Goal: Contribute content: Add original content to the website for others to see

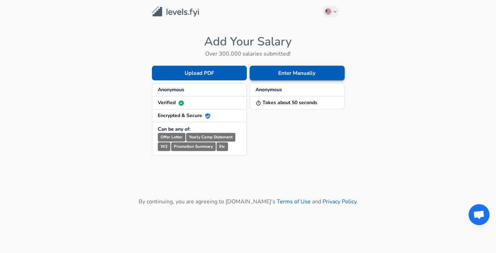
click at [284, 74] on button "Enter Manually" at bounding box center [297, 73] width 95 height 15
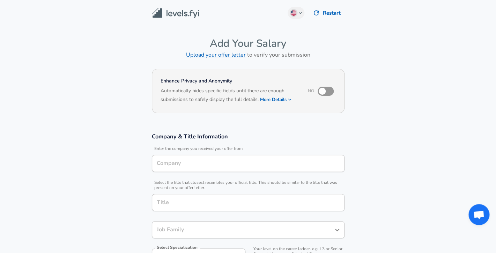
type input "Software Engineer"
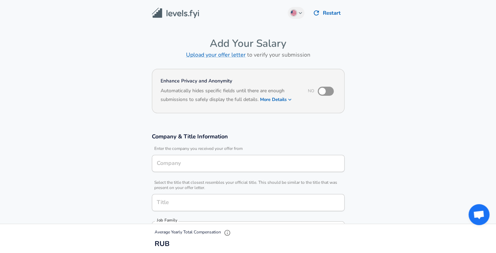
type input "[GEOGRAPHIC_DATA], MC, [GEOGRAPHIC_DATA]"
type input "Yandex"
type input "Backend Software Engineer"
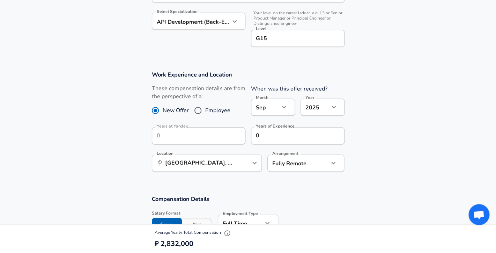
scroll to position [236, 0]
click at [264, 133] on input "0" at bounding box center [290, 134] width 78 height 17
type input "0"
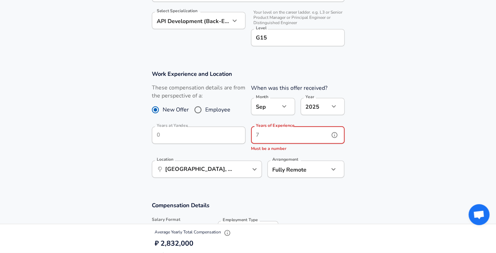
type input "0"
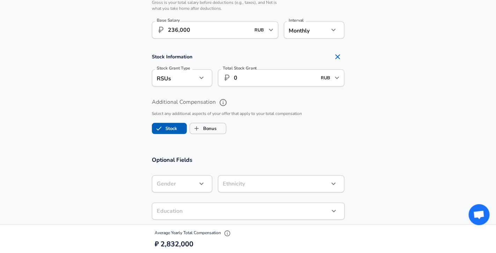
scroll to position [470, 0]
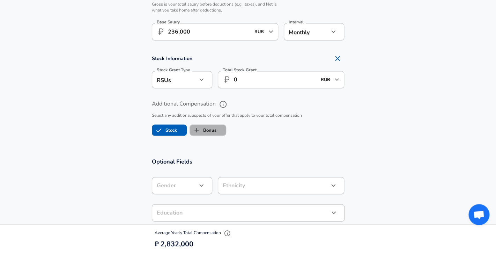
click at [211, 130] on label "Bonus" at bounding box center [203, 129] width 27 height 13
checkbox input "true"
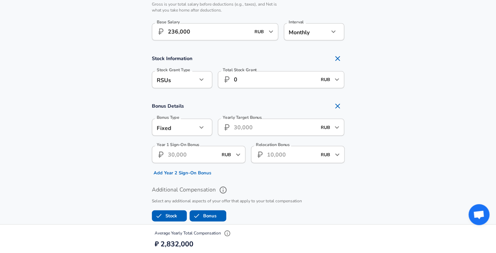
click at [255, 129] on input "Yearly Target Bonus" at bounding box center [275, 126] width 83 height 17
click at [200, 123] on button "button" at bounding box center [202, 127] width 12 height 12
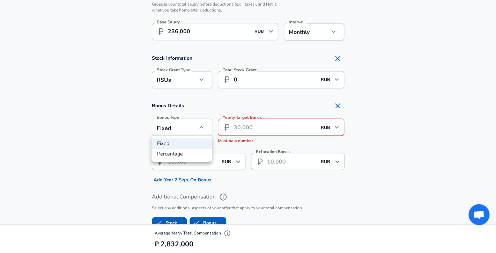
click at [184, 155] on li "Percentage" at bounding box center [182, 154] width 60 height 10
type input "percentage"
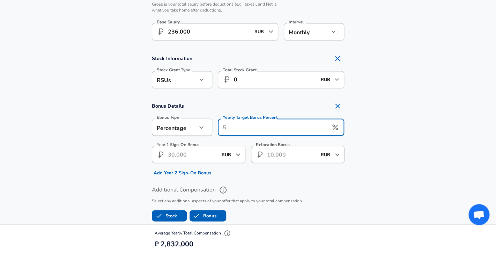
click at [255, 130] on input "Yearly Target Bonus Percent" at bounding box center [273, 126] width 111 height 17
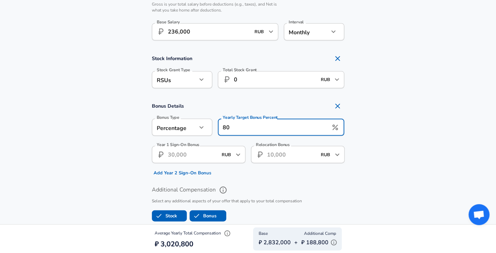
type input "8"
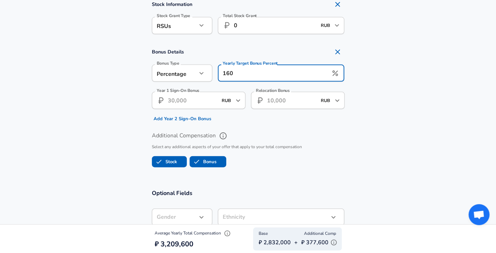
scroll to position [525, 0]
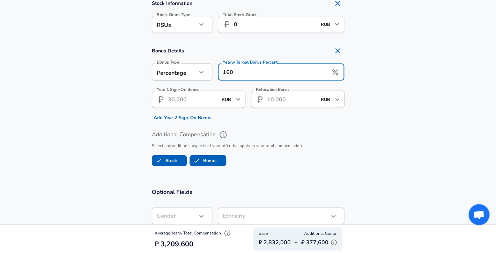
type input "160"
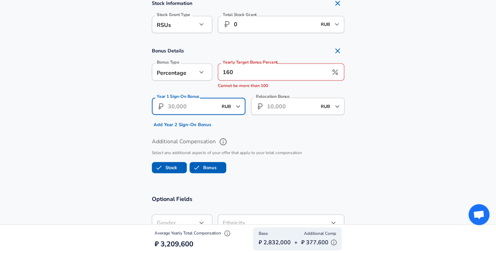
click at [181, 101] on input "Year 1 Sign-On Bonus" at bounding box center [193, 106] width 50 height 17
click at [276, 137] on label "Additional Compensation" at bounding box center [248, 142] width 193 height 12
click at [229, 137] on button "Additional Compensation" at bounding box center [223, 142] width 12 height 12
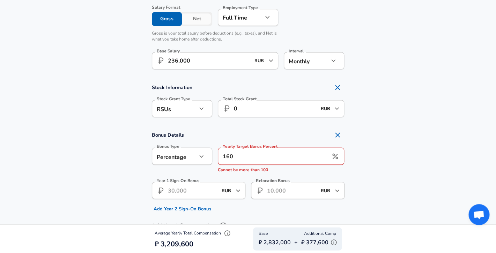
scroll to position [444, 0]
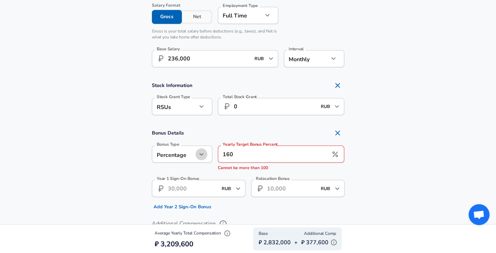
click at [202, 154] on icon "button" at bounding box center [201, 154] width 4 height 2
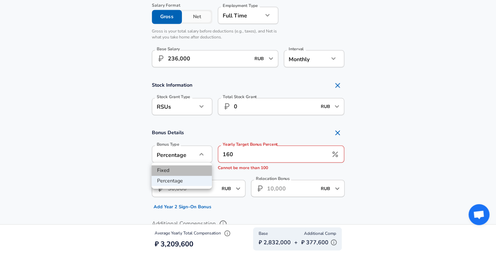
click at [175, 172] on li "Fixed" at bounding box center [182, 170] width 60 height 10
type input "fixed"
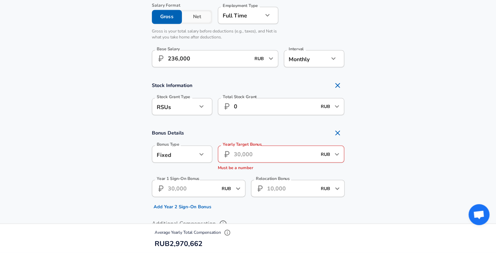
click at [242, 158] on input "Yearly Target Bonus" at bounding box center [275, 153] width 83 height 17
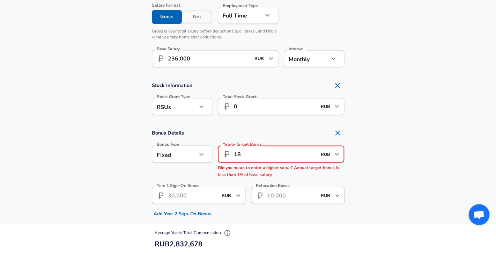
type input "1"
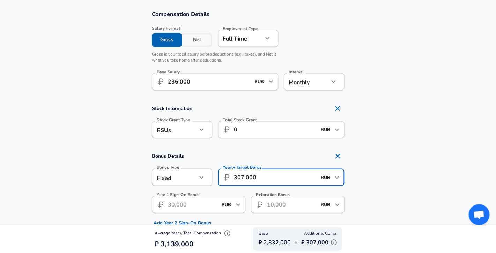
scroll to position [421, 0]
type input "307,000"
click at [335, 80] on icon "button" at bounding box center [333, 80] width 8 height 8
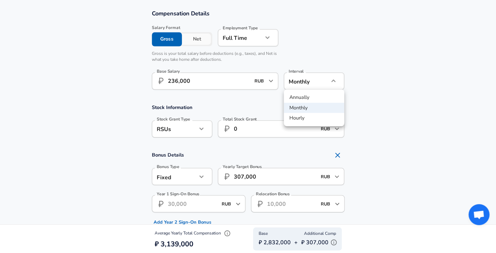
click at [372, 85] on div at bounding box center [248, 126] width 496 height 253
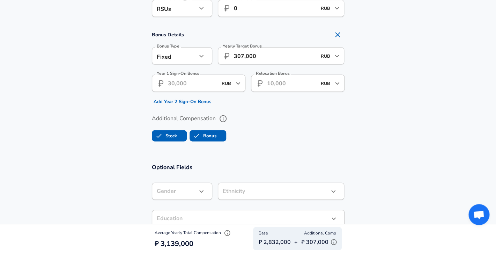
scroll to position [544, 0]
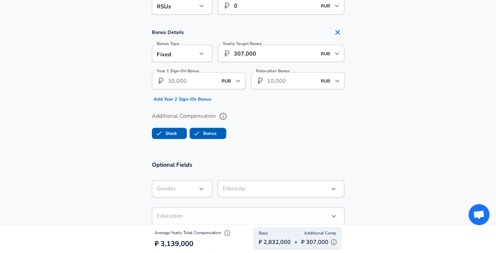
click at [282, 85] on input "Relocation Bonus" at bounding box center [292, 80] width 50 height 17
type input "0"
click at [199, 81] on input "Year 1 Sign-On Bonus" at bounding box center [193, 80] width 50 height 17
type input "0"
click at [286, 123] on div "Additional Compensation Stock Bonus" at bounding box center [248, 125] width 193 height 31
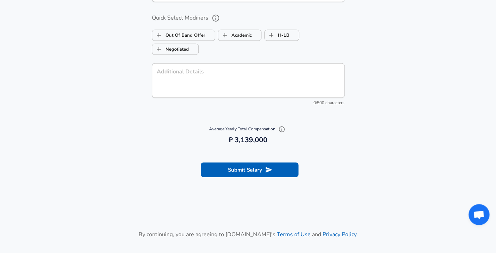
scroll to position [773, 0]
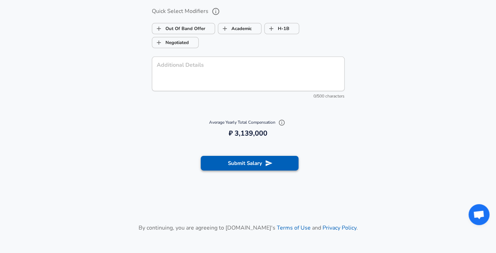
click at [292, 165] on button "Submit Salary" at bounding box center [250, 163] width 98 height 15
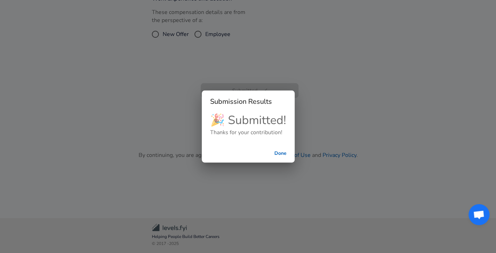
scroll to position [207, 0]
